Goal: Task Accomplishment & Management: Use online tool/utility

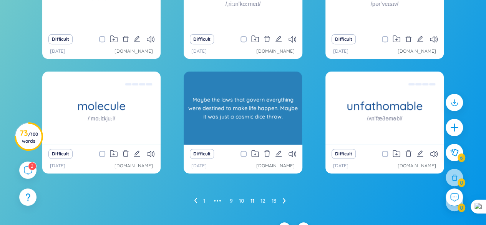
scroll to position [156, 0]
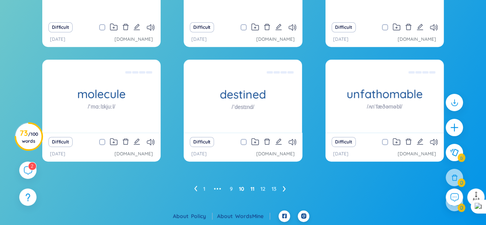
click at [243, 187] on link "10" at bounding box center [241, 189] width 5 height 12
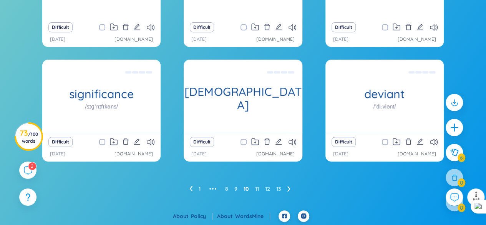
scroll to position [117, 0]
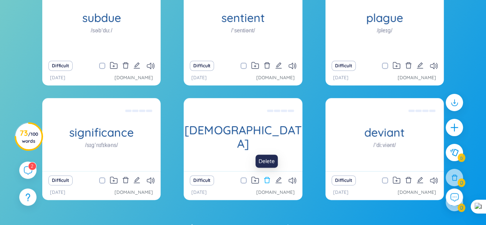
click at [267, 179] on icon "delete" at bounding box center [266, 179] width 7 height 7
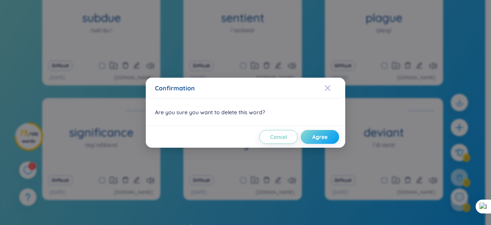
click at [325, 137] on span "Agree" at bounding box center [320, 137] width 15 height 8
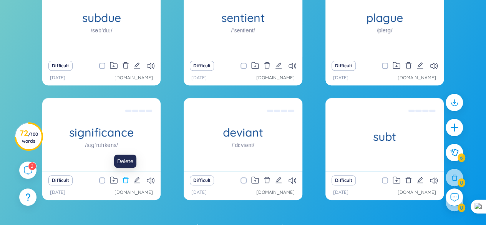
click at [126, 177] on icon "delete" at bounding box center [125, 179] width 7 height 7
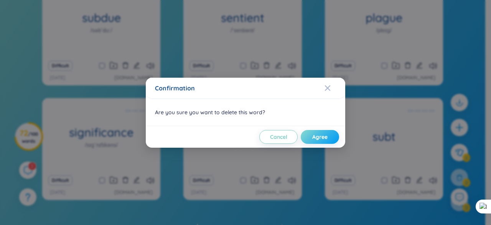
click at [316, 133] on span "Agree" at bounding box center [320, 137] width 15 height 8
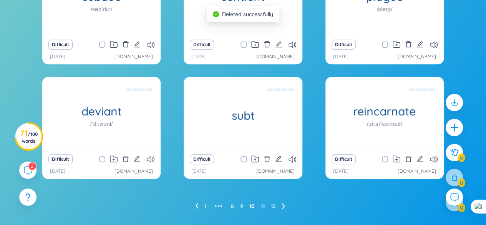
scroll to position [156, 0]
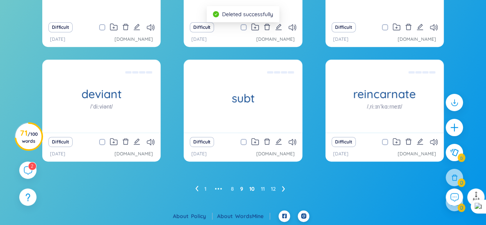
click at [242, 188] on link "9" at bounding box center [241, 189] width 3 height 12
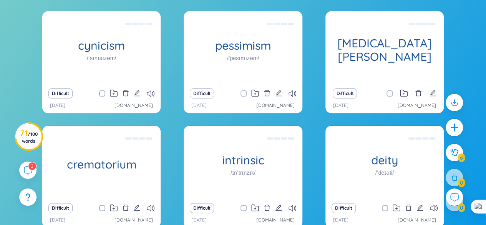
scroll to position [117, 0]
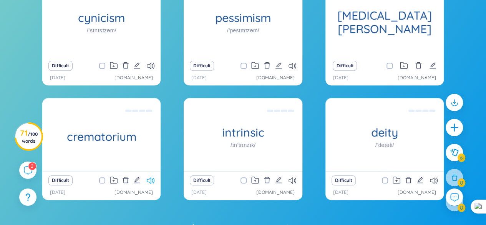
click at [150, 180] on icon at bounding box center [151, 180] width 8 height 7
click at [296, 65] on icon at bounding box center [292, 66] width 8 height 7
click at [149, 65] on icon at bounding box center [151, 66] width 8 height 7
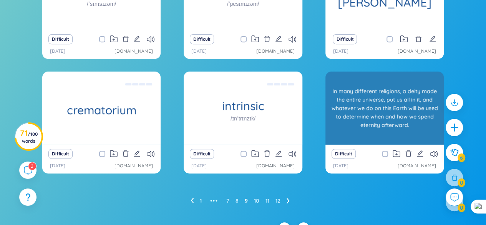
scroll to position [156, 0]
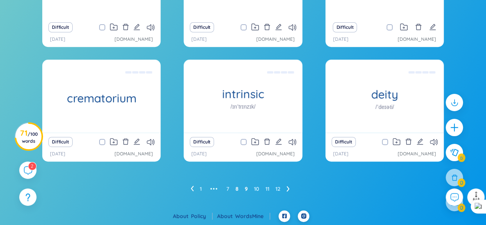
click at [236, 183] on link "8" at bounding box center [236, 189] width 3 height 12
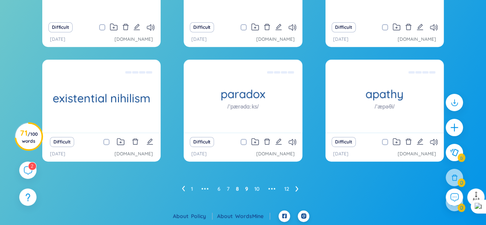
click at [245, 187] on link "9" at bounding box center [246, 189] width 3 height 12
